Goal: Communication & Community: Answer question/provide support

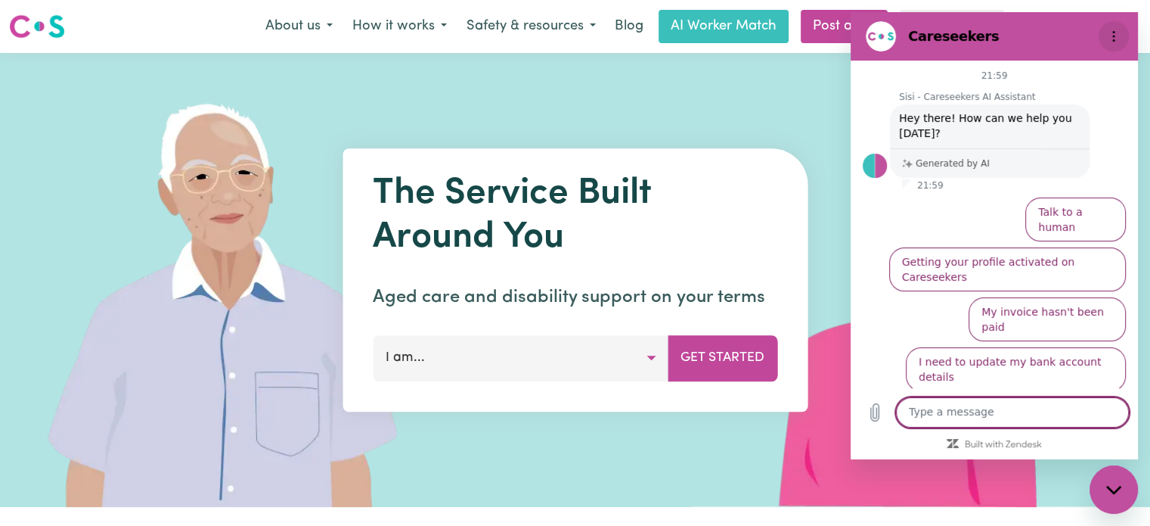
click at [1114, 38] on icon "Options menu" at bounding box center [1114, 36] width 12 height 12
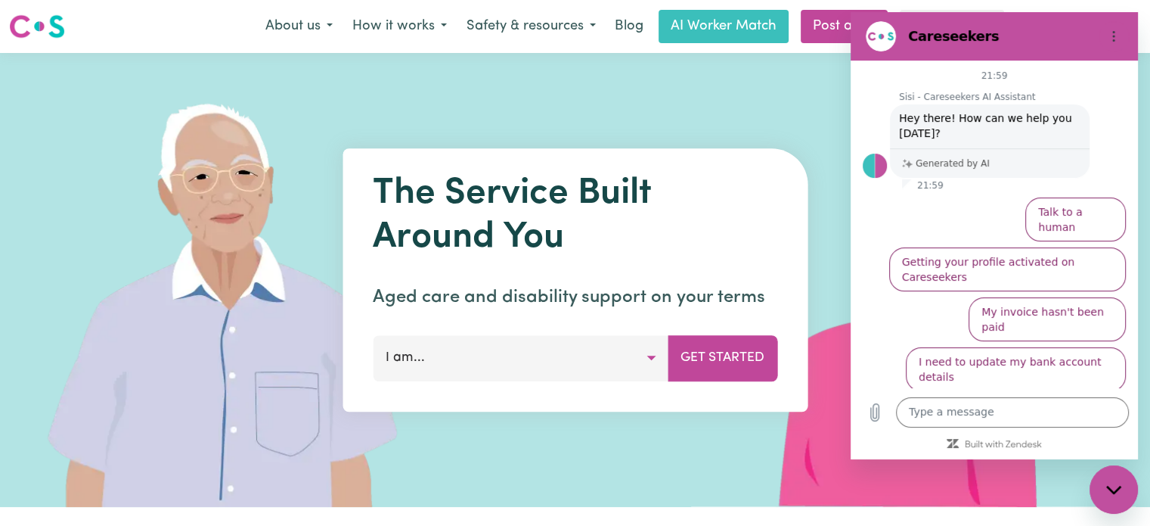
click at [806, 153] on img at bounding box center [916, 280] width 451 height 454
drag, startPoint x: 1120, startPoint y: 485, endPoint x: 1118, endPoint y: 473, distance: 12.2
click at [1120, 485] on icon "Close messaging window" at bounding box center [1114, 490] width 16 height 10
type textarea "x"
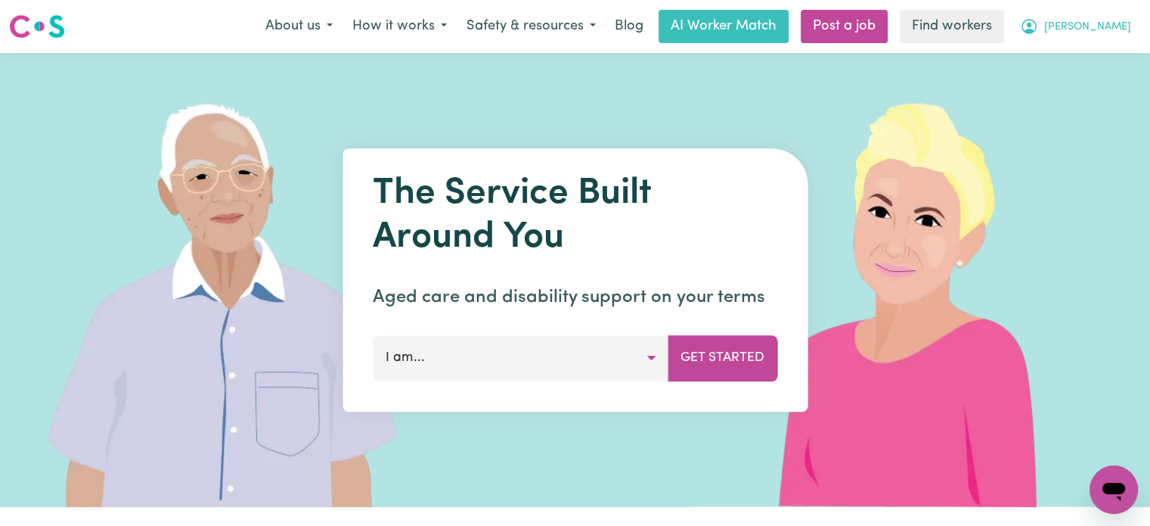
click at [1086, 29] on button "[PERSON_NAME]" at bounding box center [1075, 27] width 131 height 32
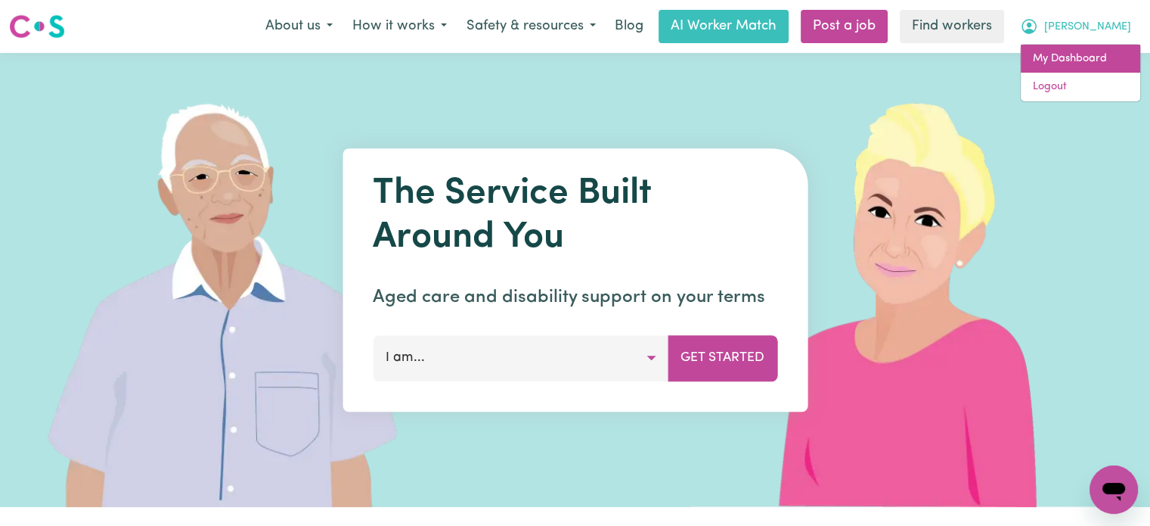
click at [1032, 64] on link "My Dashboard" at bounding box center [1080, 59] width 119 height 29
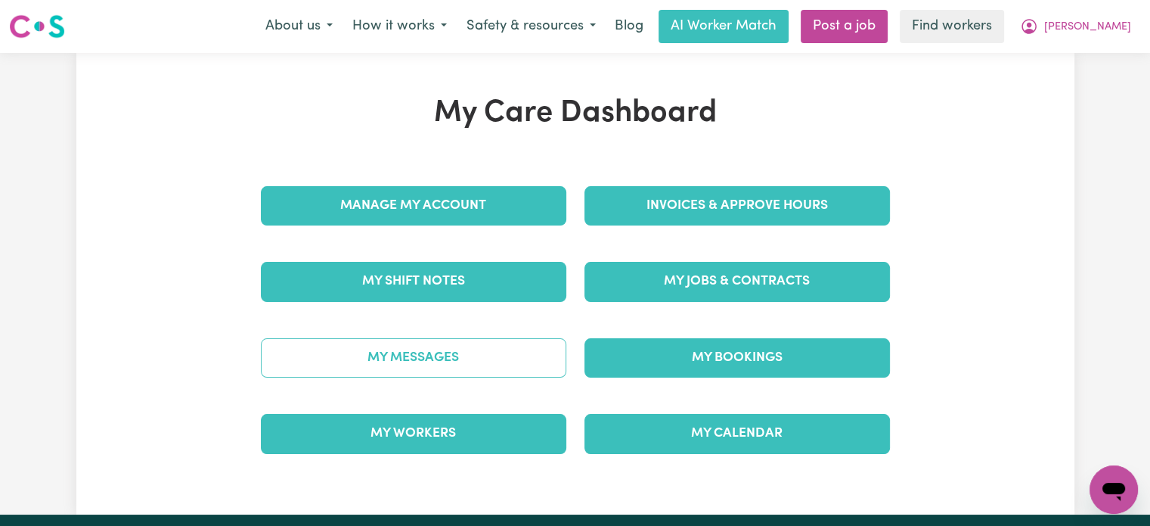
click at [473, 349] on link "My Messages" at bounding box center [414, 357] width 306 height 39
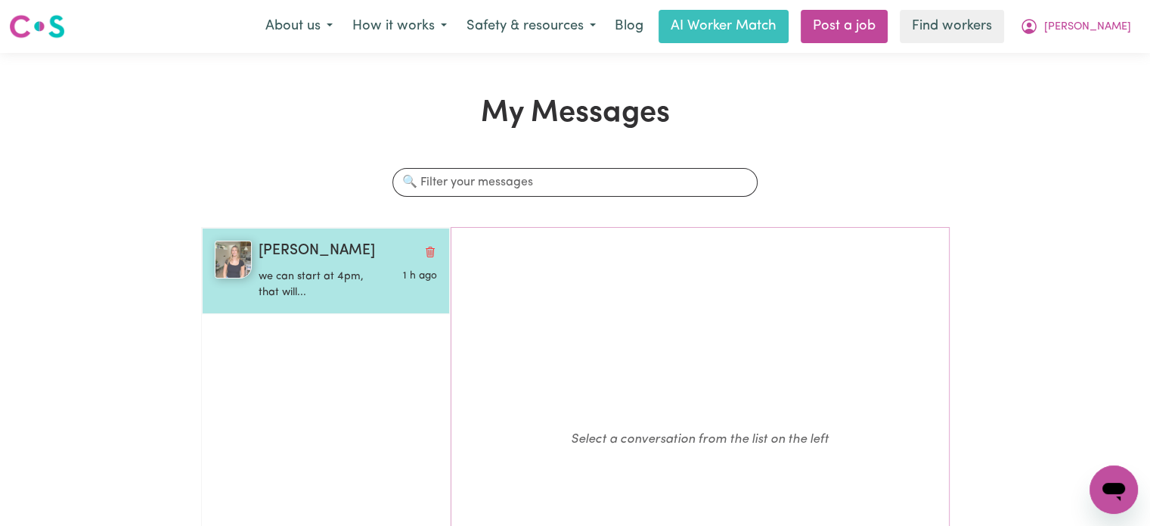
click at [257, 290] on div "Bianca T we can start at 4pm, that will... 1 h ago" at bounding box center [344, 270] width 185 height 60
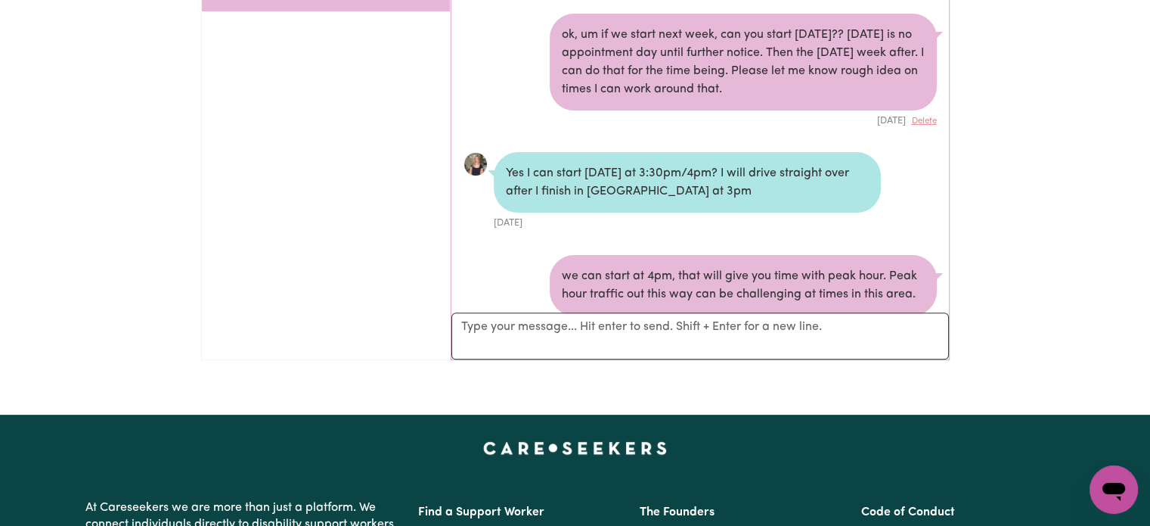
scroll to position [7232, 0]
